Goal: Communication & Community: Answer question/provide support

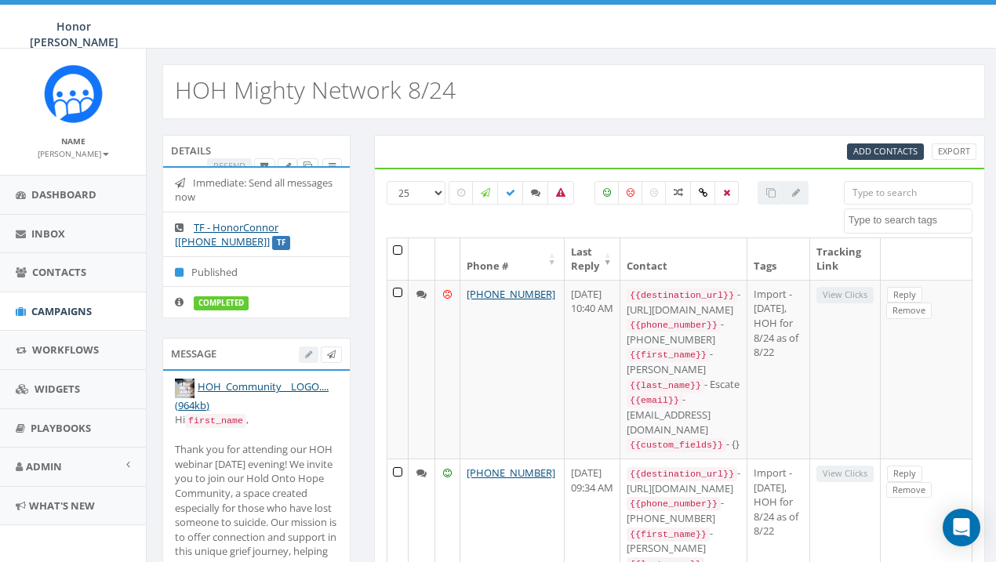
select select
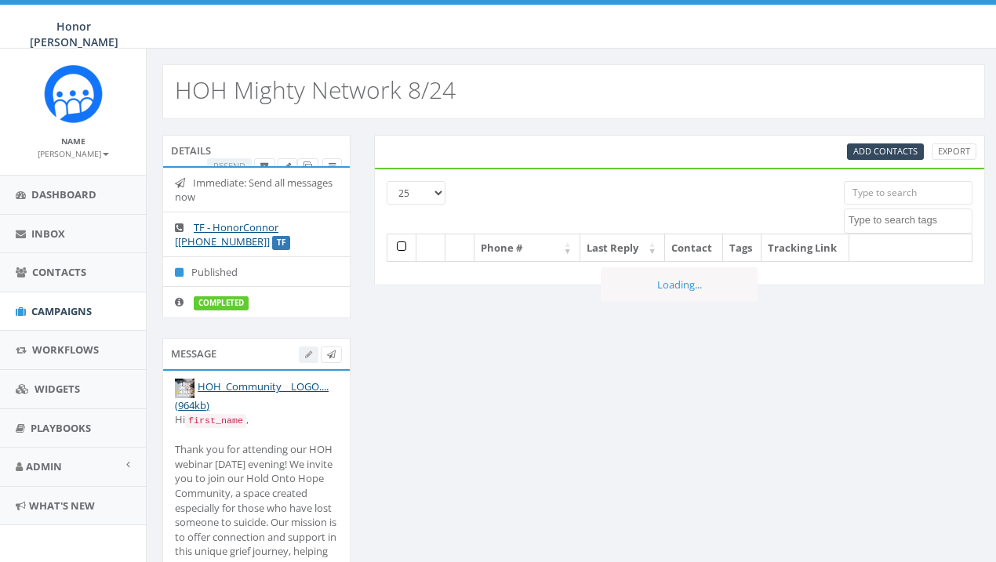
select select
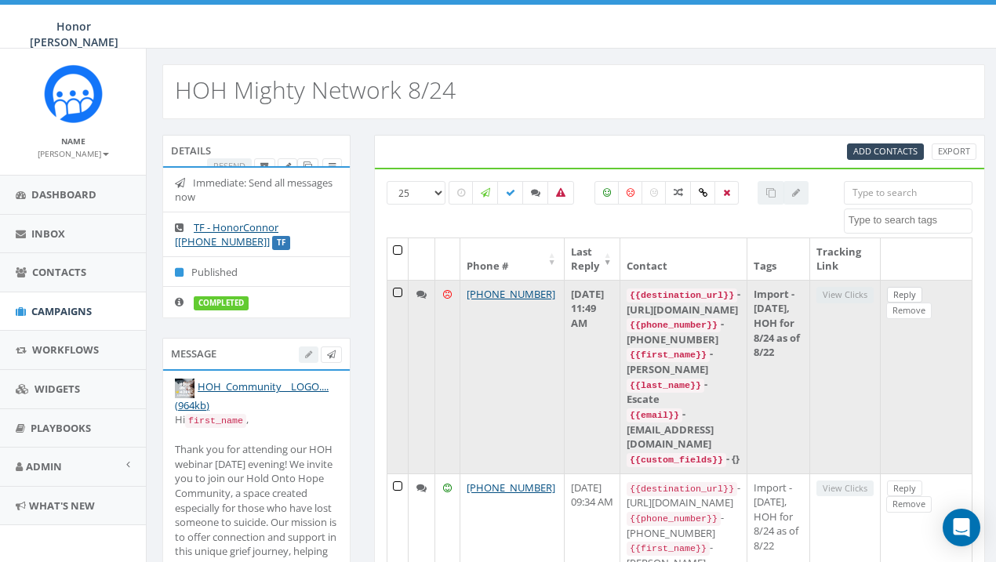
click at [922, 294] on link "Reply" at bounding box center [904, 295] width 35 height 16
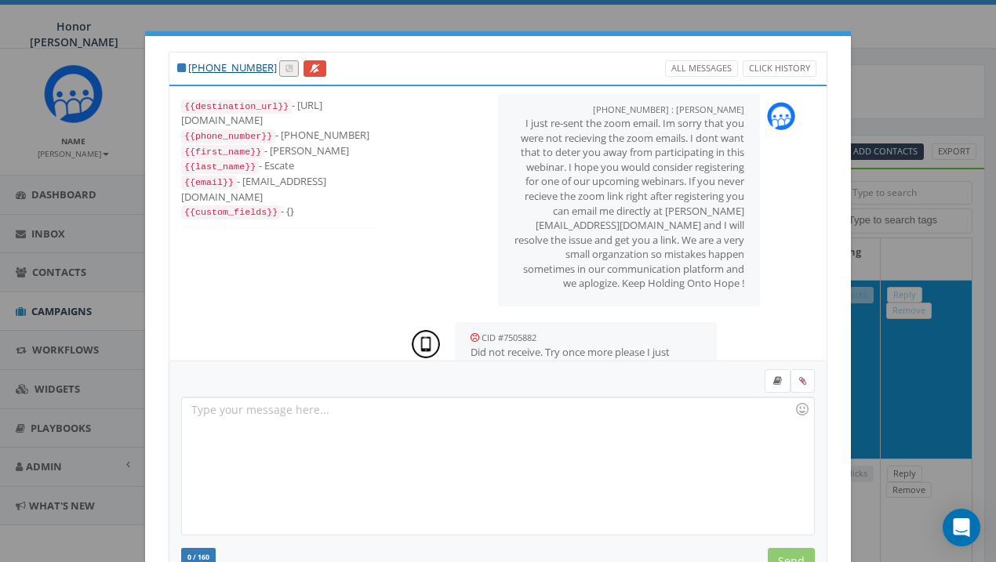
scroll to position [1334, 0]
click at [615, 427] on div at bounding box center [497, 466] width 631 height 137
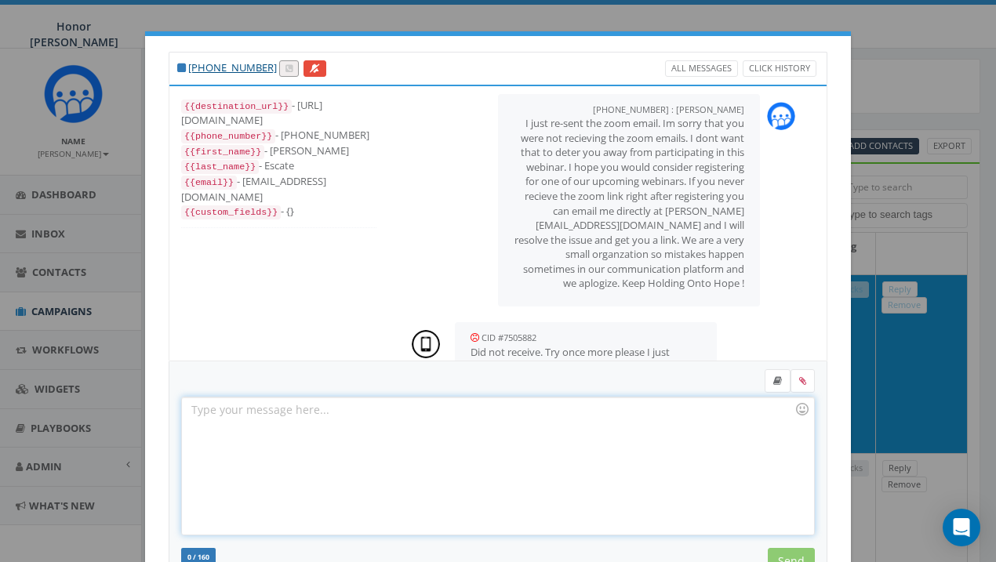
scroll to position [0, 0]
click at [878, 49] on div "+1 919-996-9937 All Messages Click History {{destination_url}} - https://rally.…" at bounding box center [498, 281] width 996 height 562
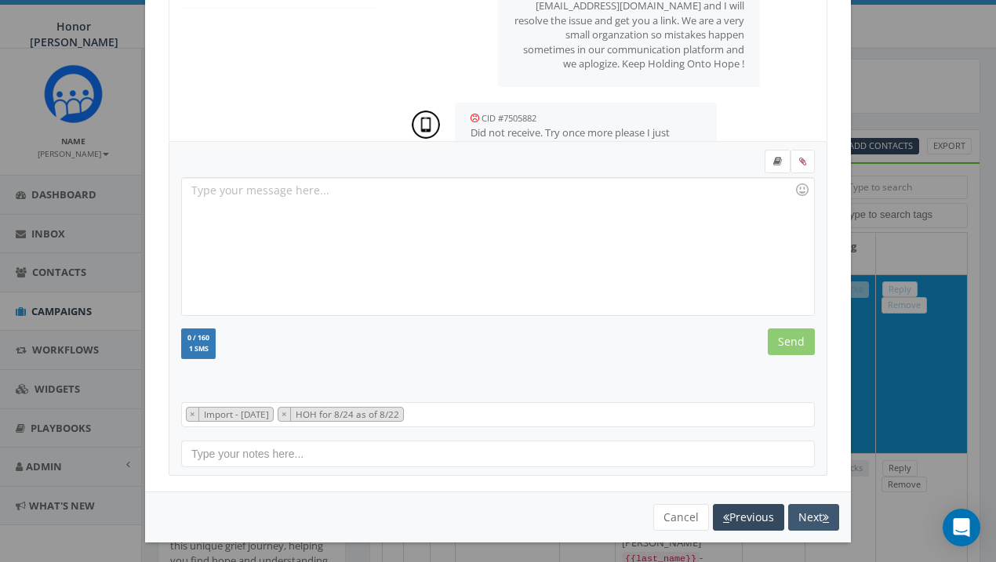
scroll to position [219, 0]
click at [691, 507] on button "Cancel" at bounding box center [681, 518] width 56 height 27
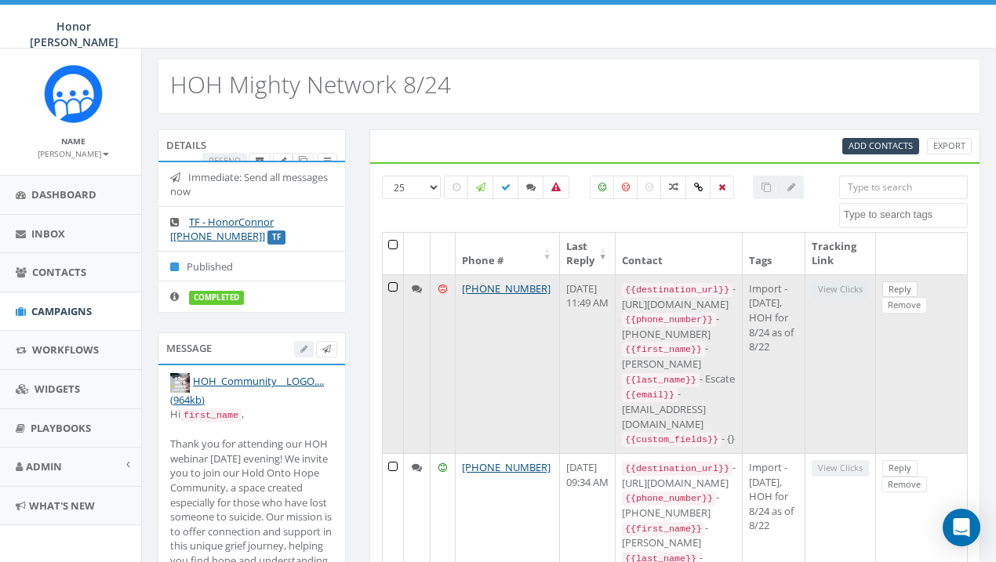
click at [918, 287] on link "Reply" at bounding box center [899, 290] width 35 height 16
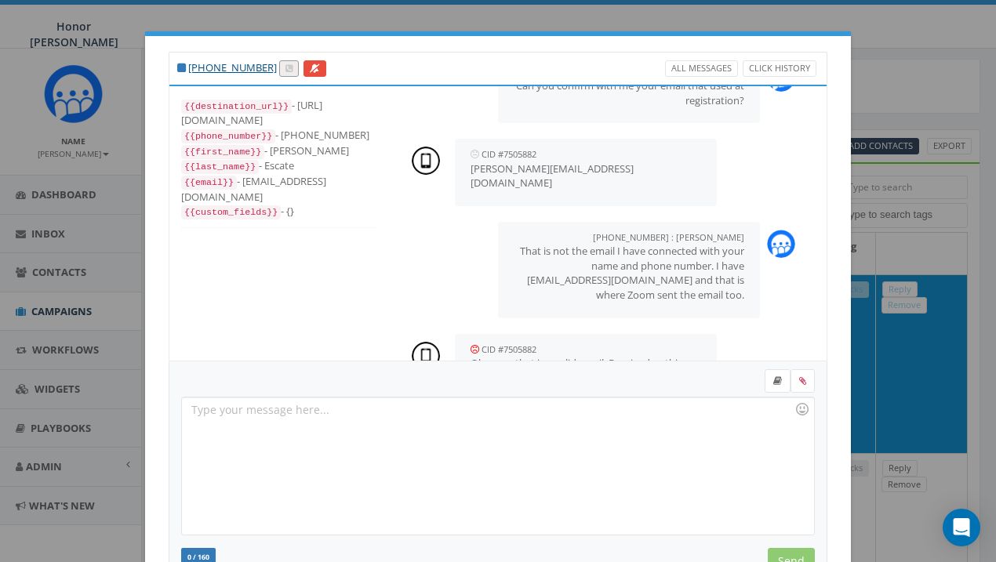
scroll to position [1334, 0]
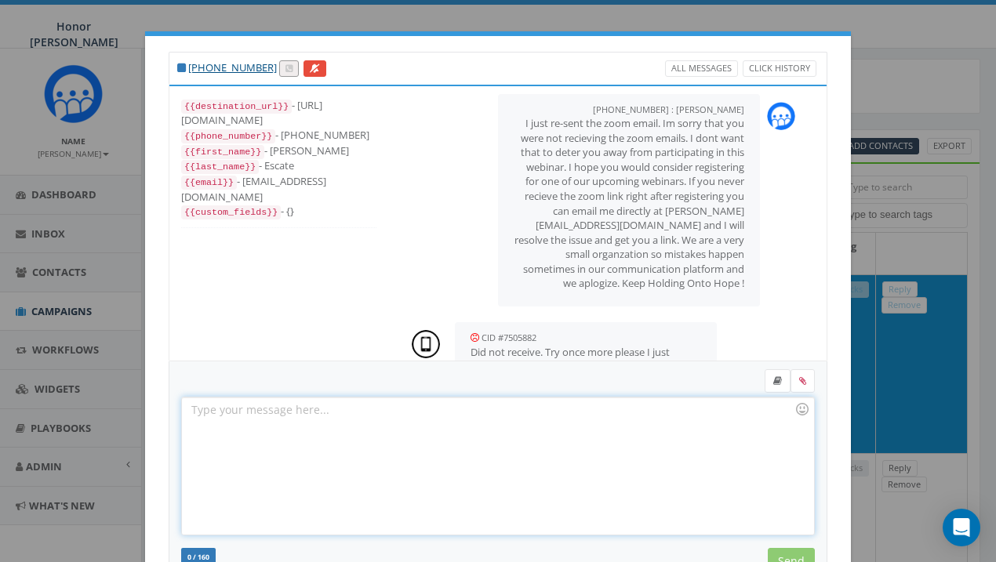
click at [489, 446] on div at bounding box center [497, 466] width 631 height 137
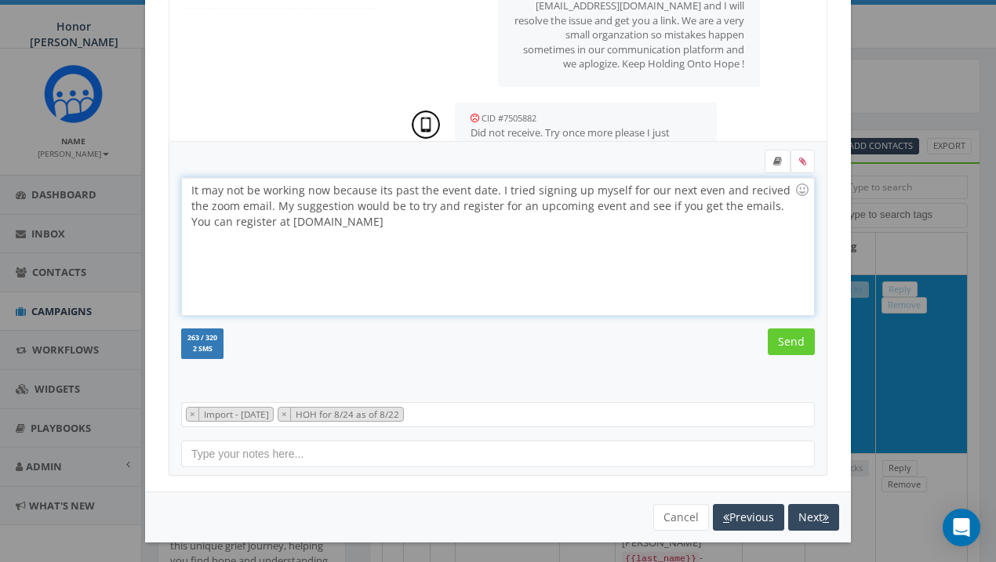
scroll to position [219, 0]
click at [798, 347] on input "Send" at bounding box center [791, 342] width 47 height 27
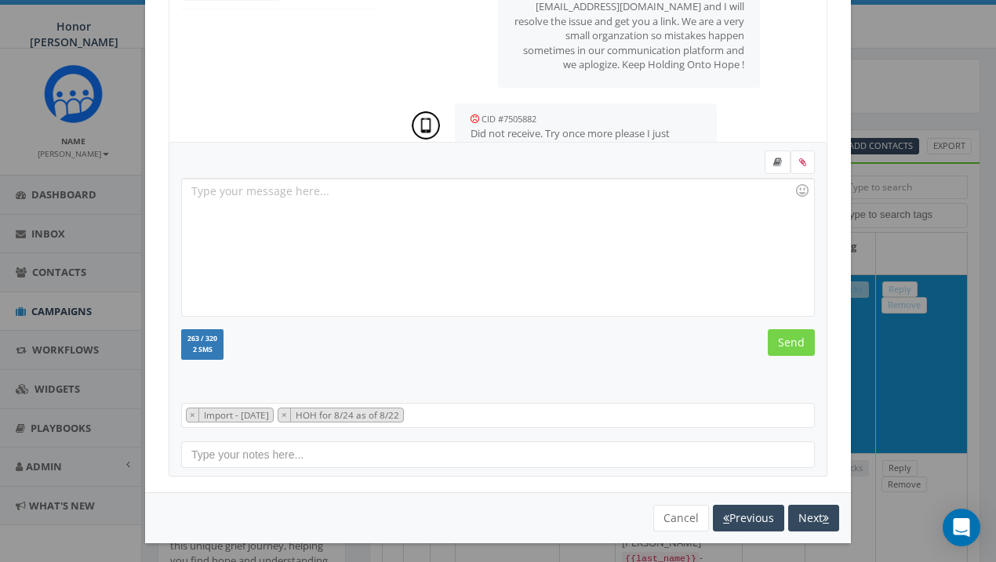
scroll to position [1472, 0]
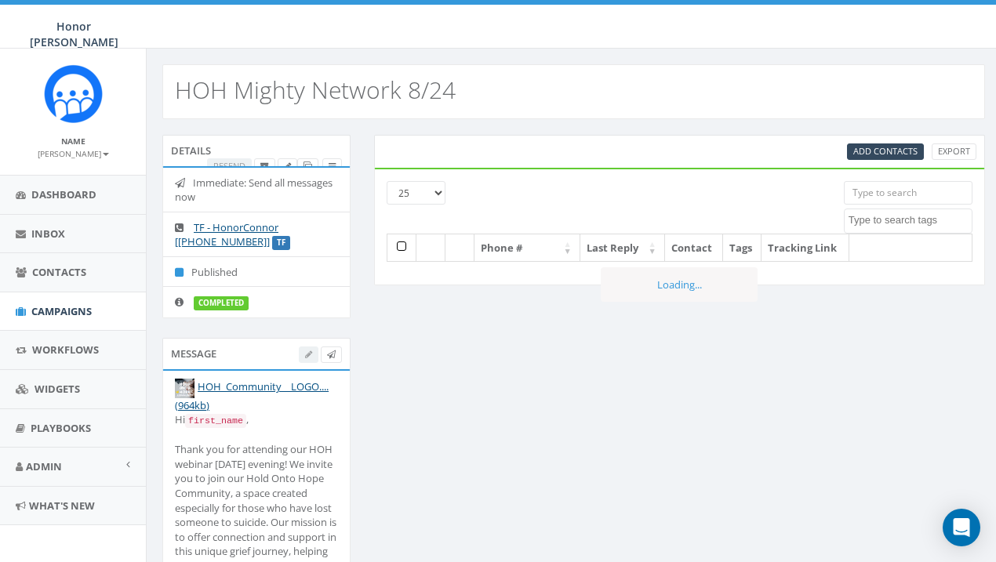
select select
